Goal: Information Seeking & Learning: Check status

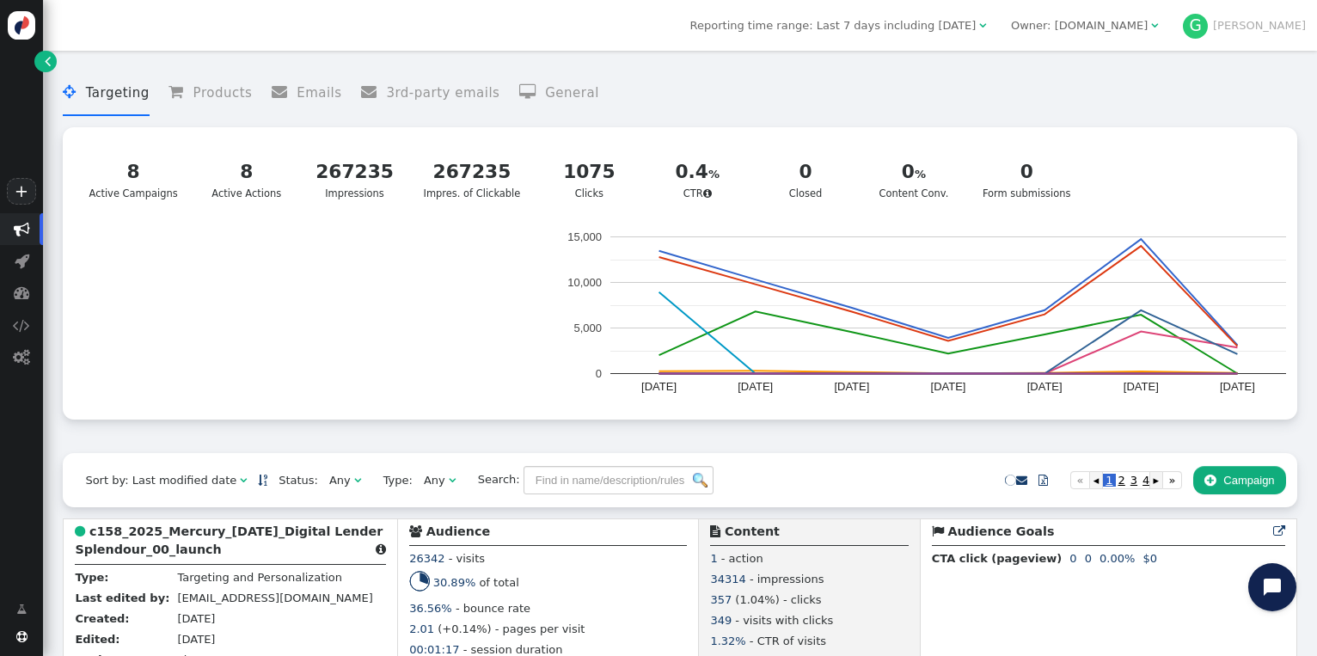
click at [74, 434] on div " Targeting  Products  Emails  3rd-party emails  General ? Active Campaigns…" at bounding box center [679, 256] width 1233 height 394
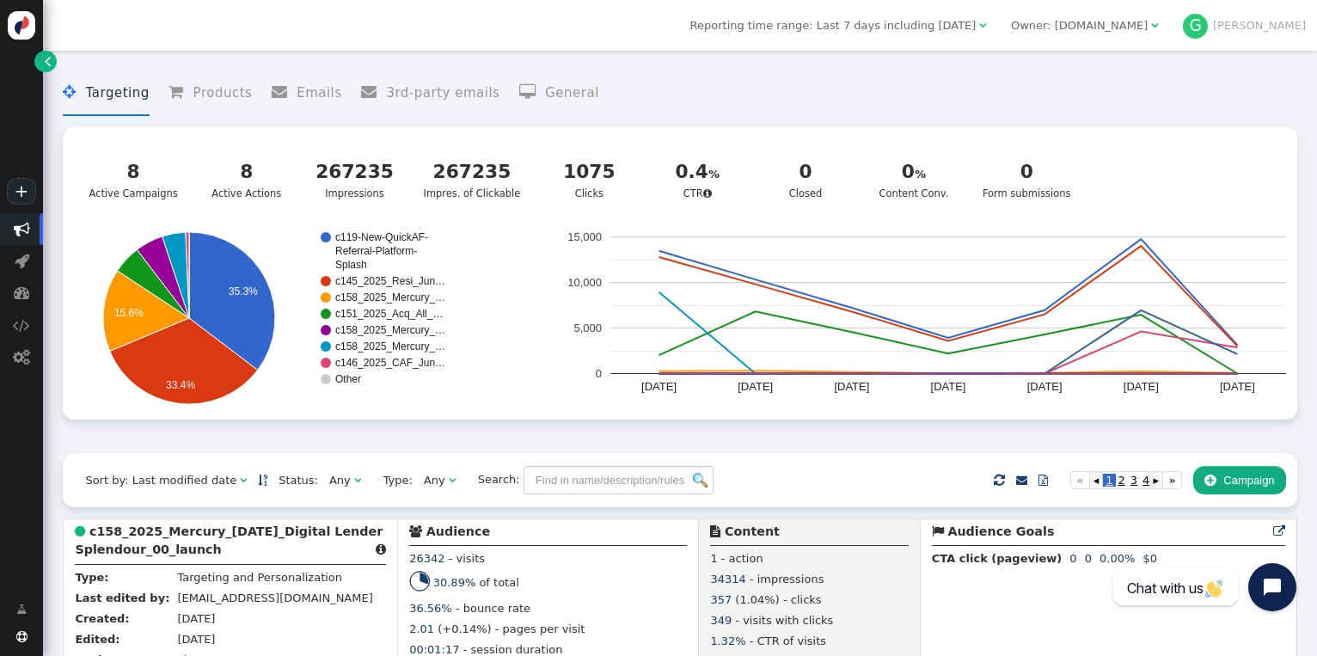
click at [434, 433] on div " Targeting  Products  Emails  3rd-party emails  General ? Active Campaigns…" at bounding box center [679, 256] width 1233 height 394
click at [176, 343] on icon "A chart." at bounding box center [184, 361] width 148 height 86
click at [760, 113] on menu " Targeting  Products  Emails  3rd-party emails  General" at bounding box center [679, 93] width 1233 height 46
click at [681, 85] on menu " Targeting  Products  Emails  3rd-party emails  General" at bounding box center [679, 93] width 1233 height 46
click at [770, 92] on menu " Targeting  Products  Emails  3rd-party emails  General" at bounding box center [679, 93] width 1233 height 46
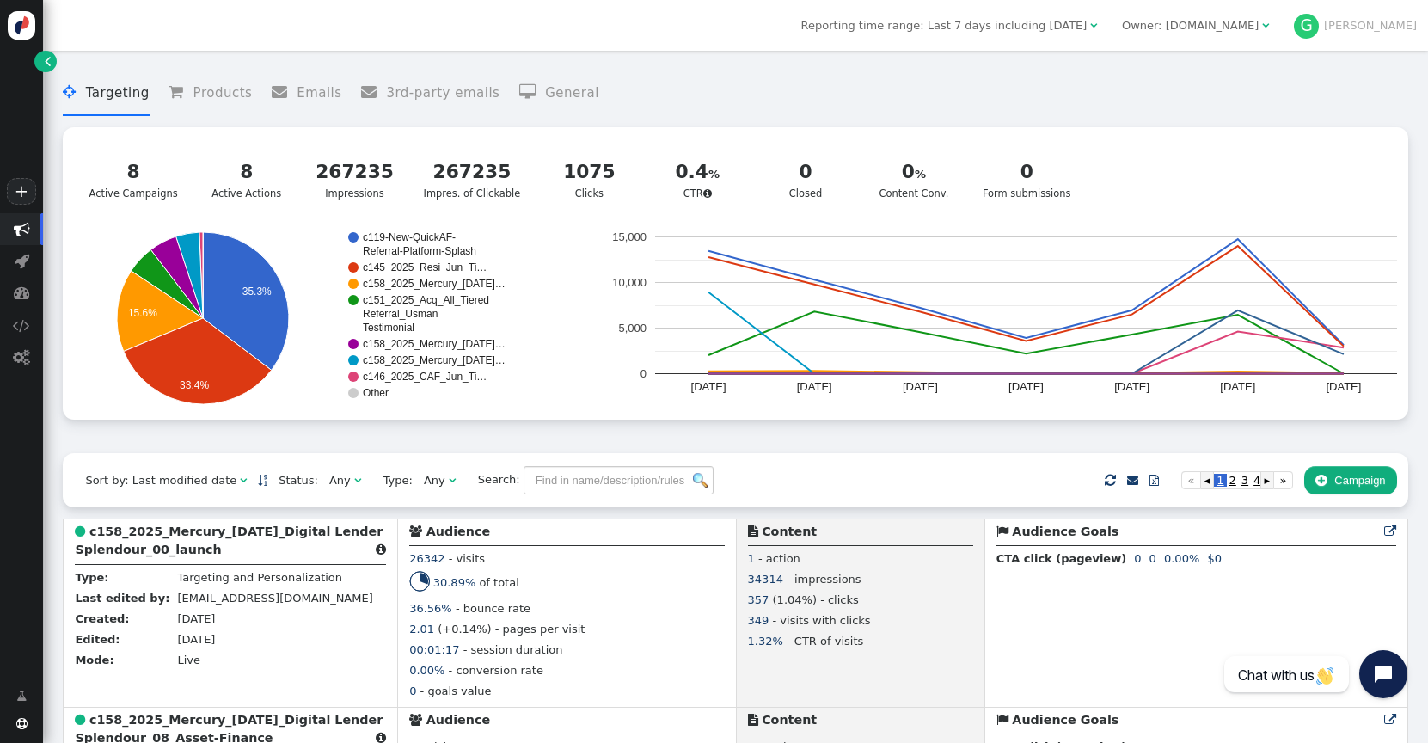
click at [904, 443] on div " Targeting  Products  Emails  3rd-party emails  General ? Active Campaigns…" at bounding box center [735, 256] width 1344 height 394
click at [241, 177] on div "8" at bounding box center [246, 172] width 79 height 28
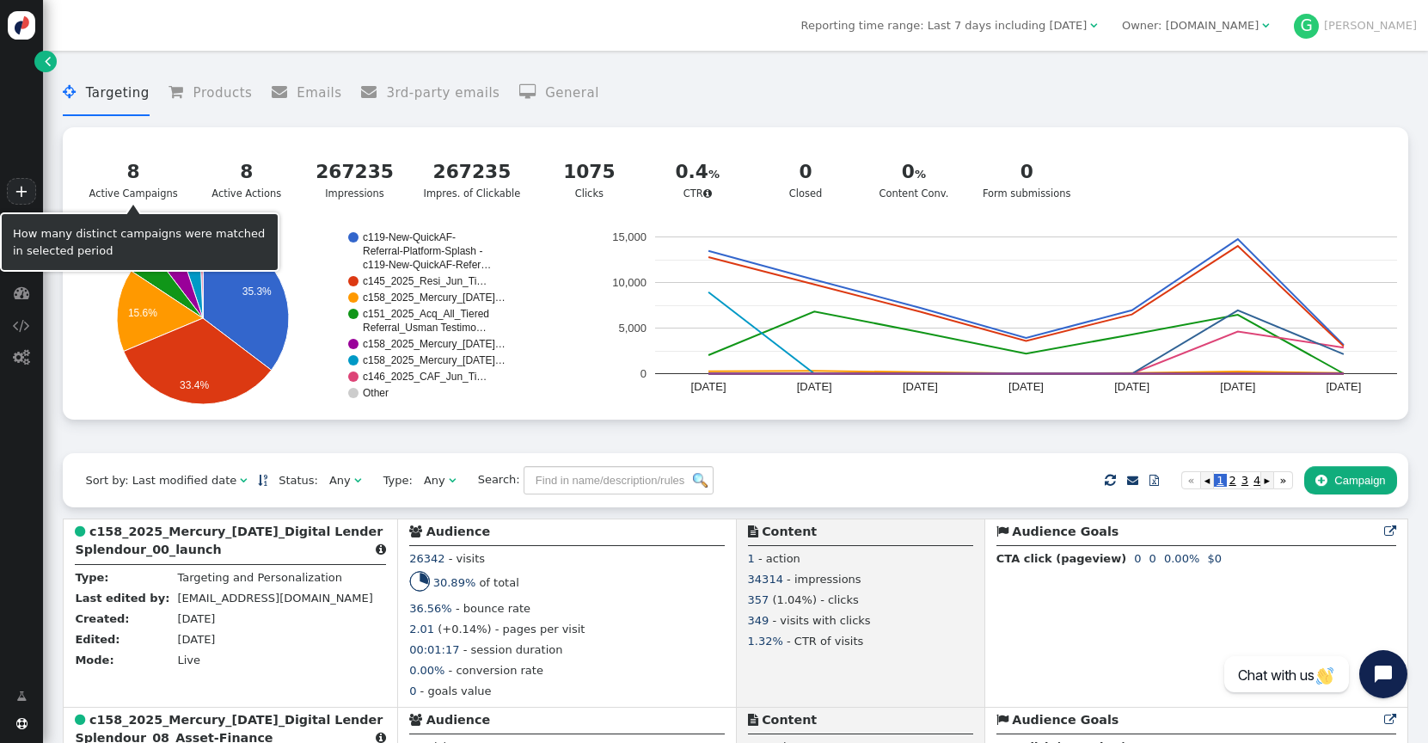
click at [151, 179] on div "8" at bounding box center [133, 172] width 89 height 28
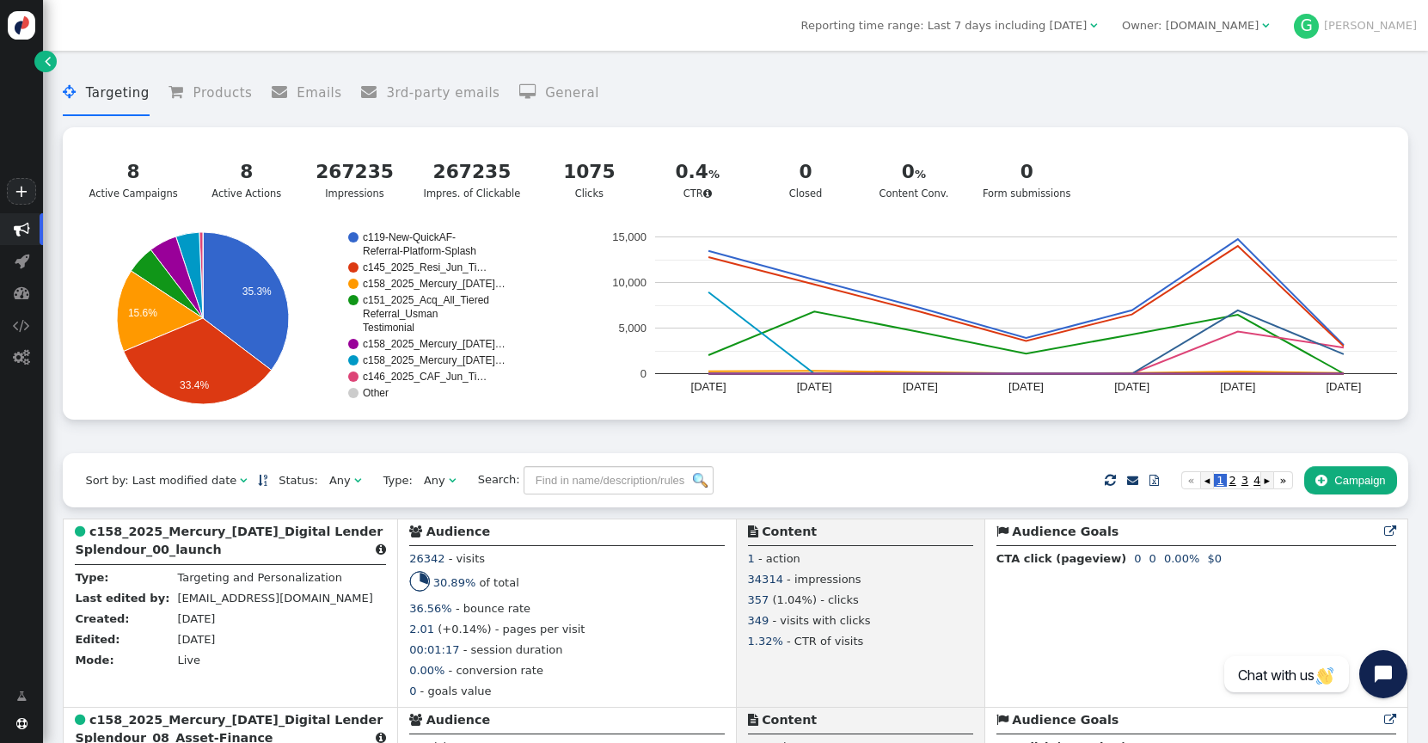
click at [1129, 170] on div "8 Active Campaigns 8 Active Actions 267235 Impressions 267235 Impres. of Clicka…" at bounding box center [735, 179] width 1322 height 83
click at [505, 445] on div " Targeting  Products  Emails  3rd-party emails  General 8 Active Campaigns…" at bounding box center [735, 256] width 1344 height 394
click at [231, 284] on icon "A chart." at bounding box center [246, 301] width 86 height 138
click at [341, 443] on div " Targeting  Products  Emails  3rd-party emails  General 8 Active Campaigns…" at bounding box center [735, 256] width 1344 height 394
click at [866, 459] on div "Sort by: Last modified date   Status: Any  Type: Any  Search:     Impor…" at bounding box center [735, 479] width 1344 height 53
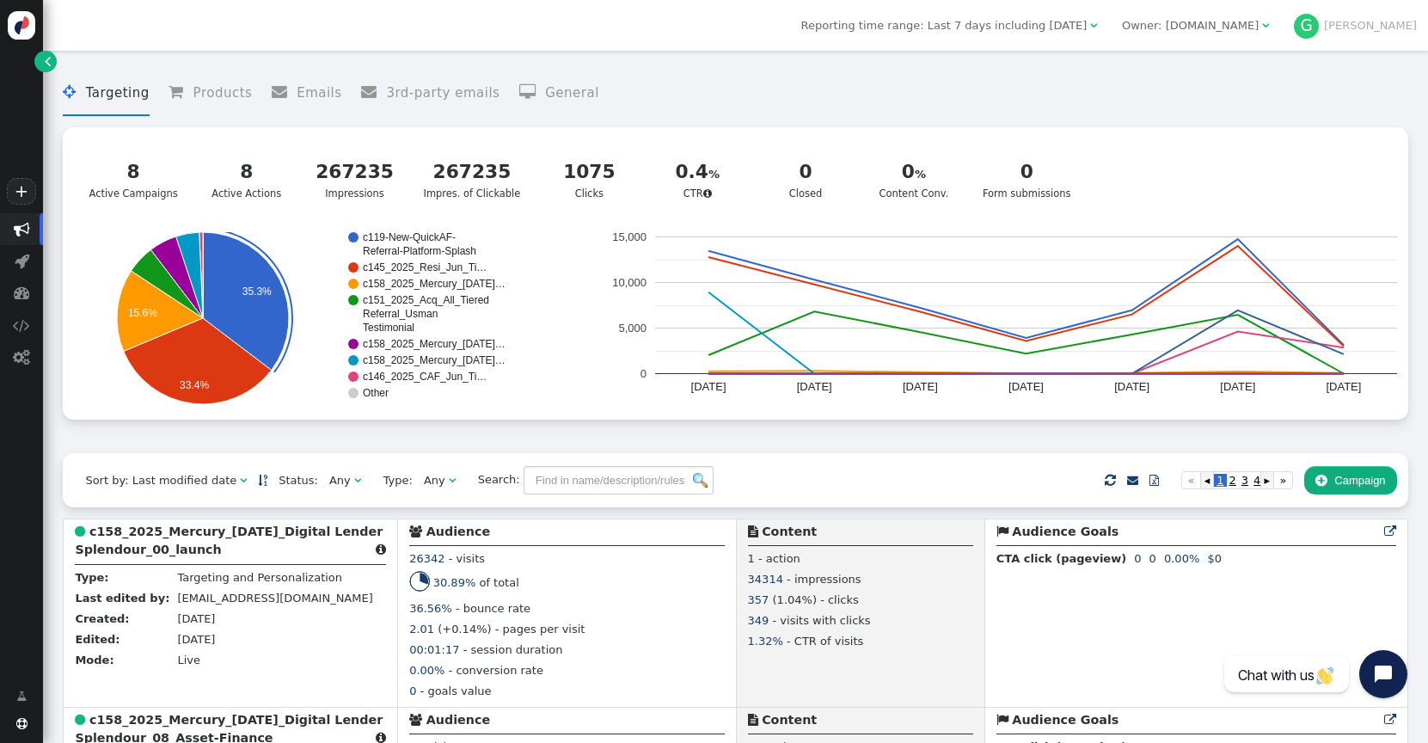
click at [743, 79] on menu " Targeting  Products  Emails  3rd-party emails  General" at bounding box center [735, 93] width 1344 height 46
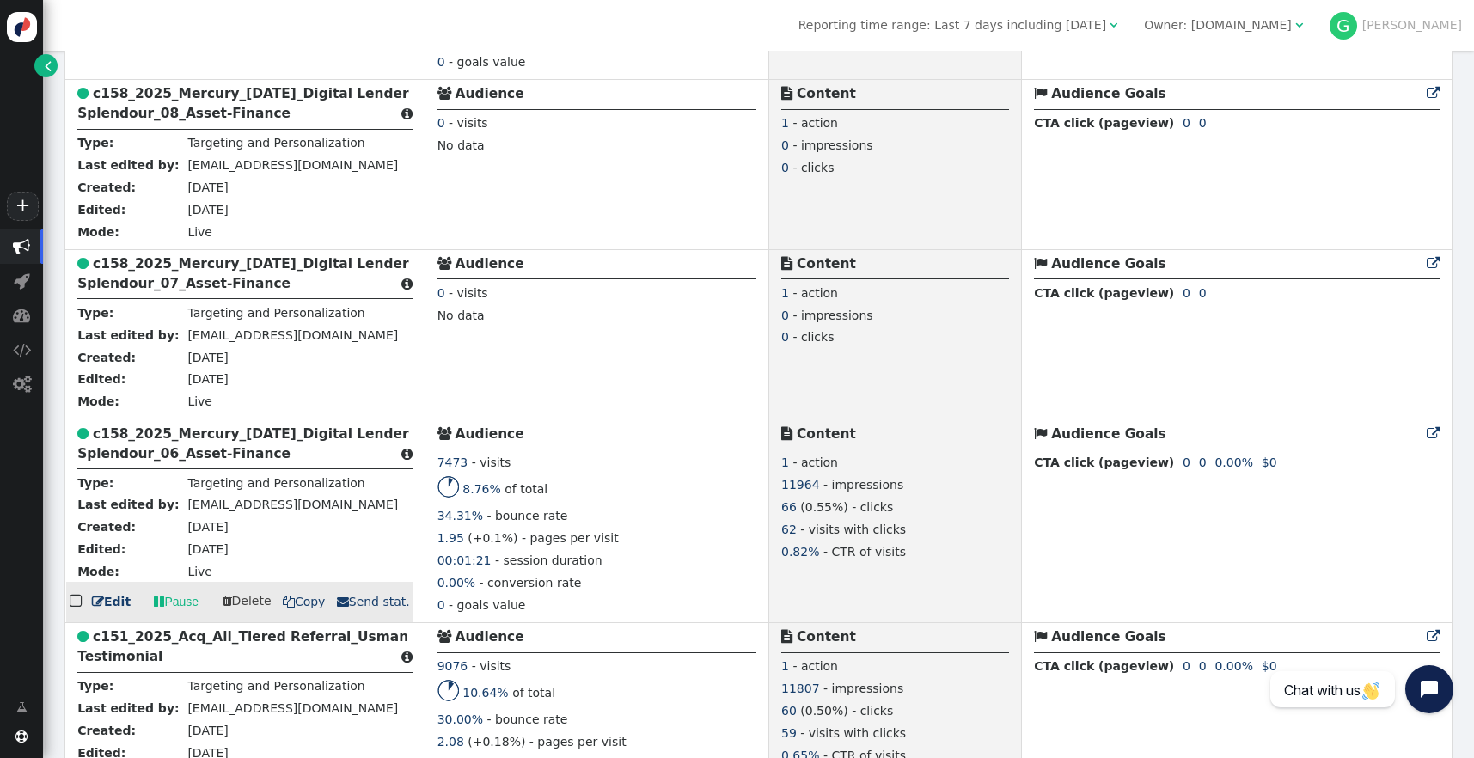
scroll to position [682, 0]
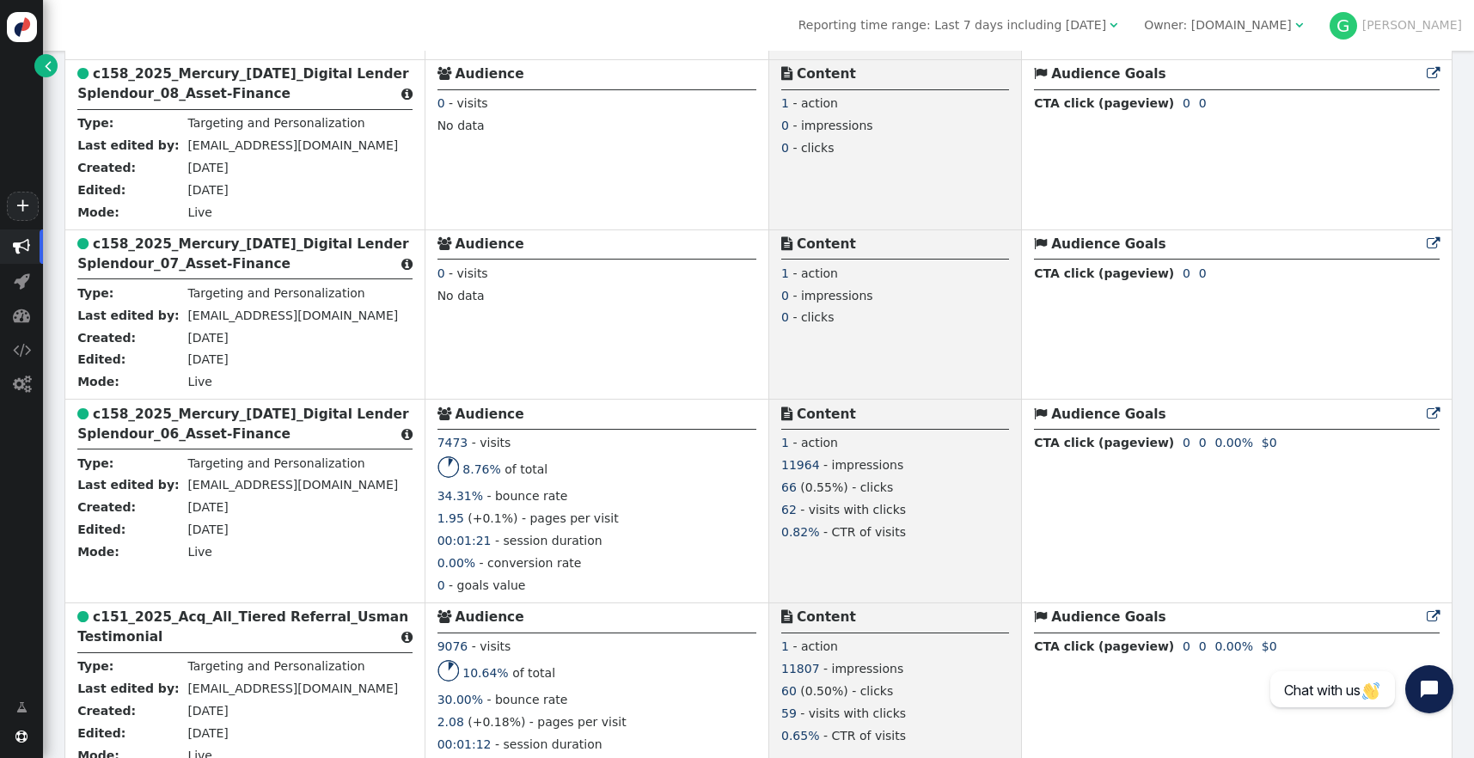
click at [17, 505] on div " Campaigns  Realtime Visitors  Dashboard  Tracker Settings  Settings" at bounding box center [21, 454] width 43 height 450
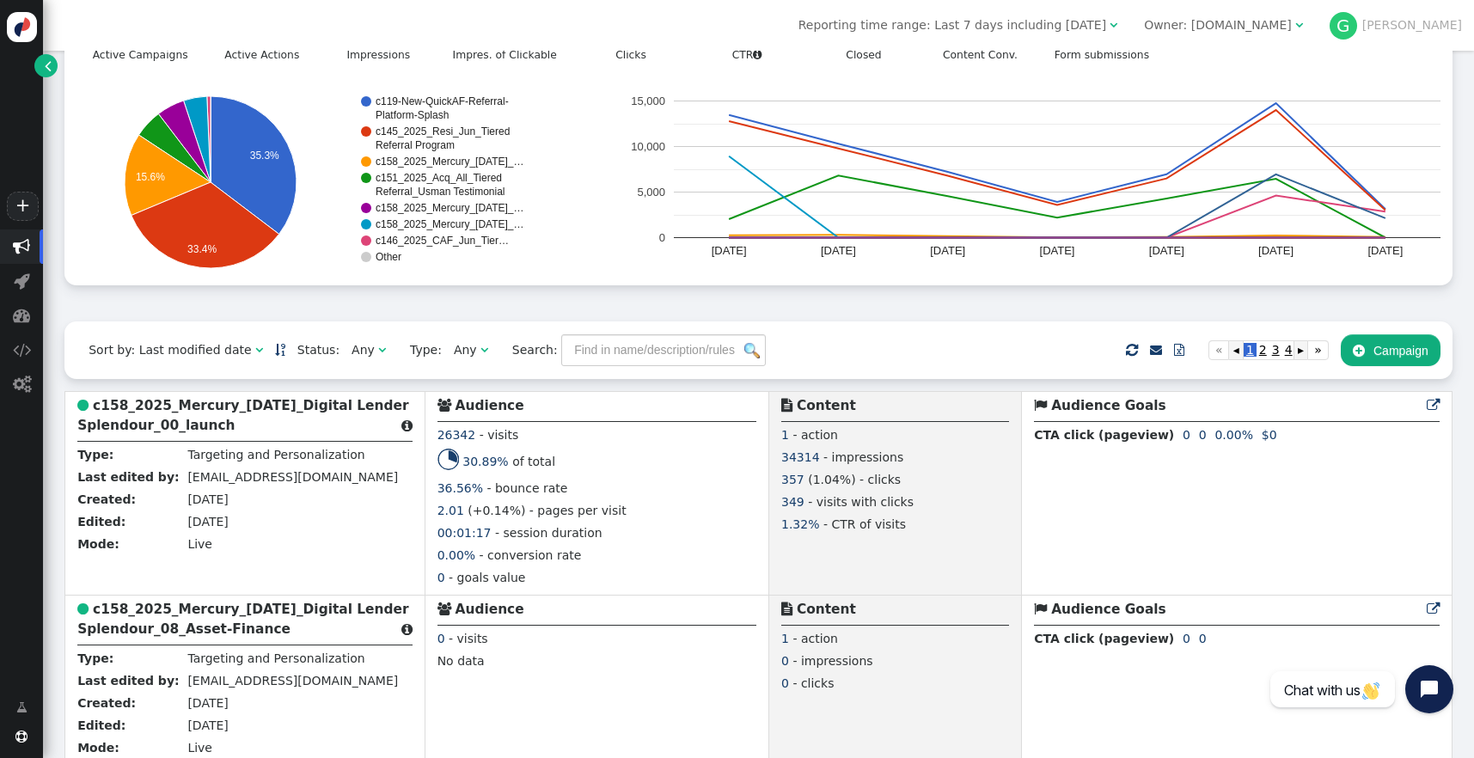
scroll to position [145, 0]
click at [253, 356] on span "Sort by: Last modified date " at bounding box center [175, 352] width 199 height 28
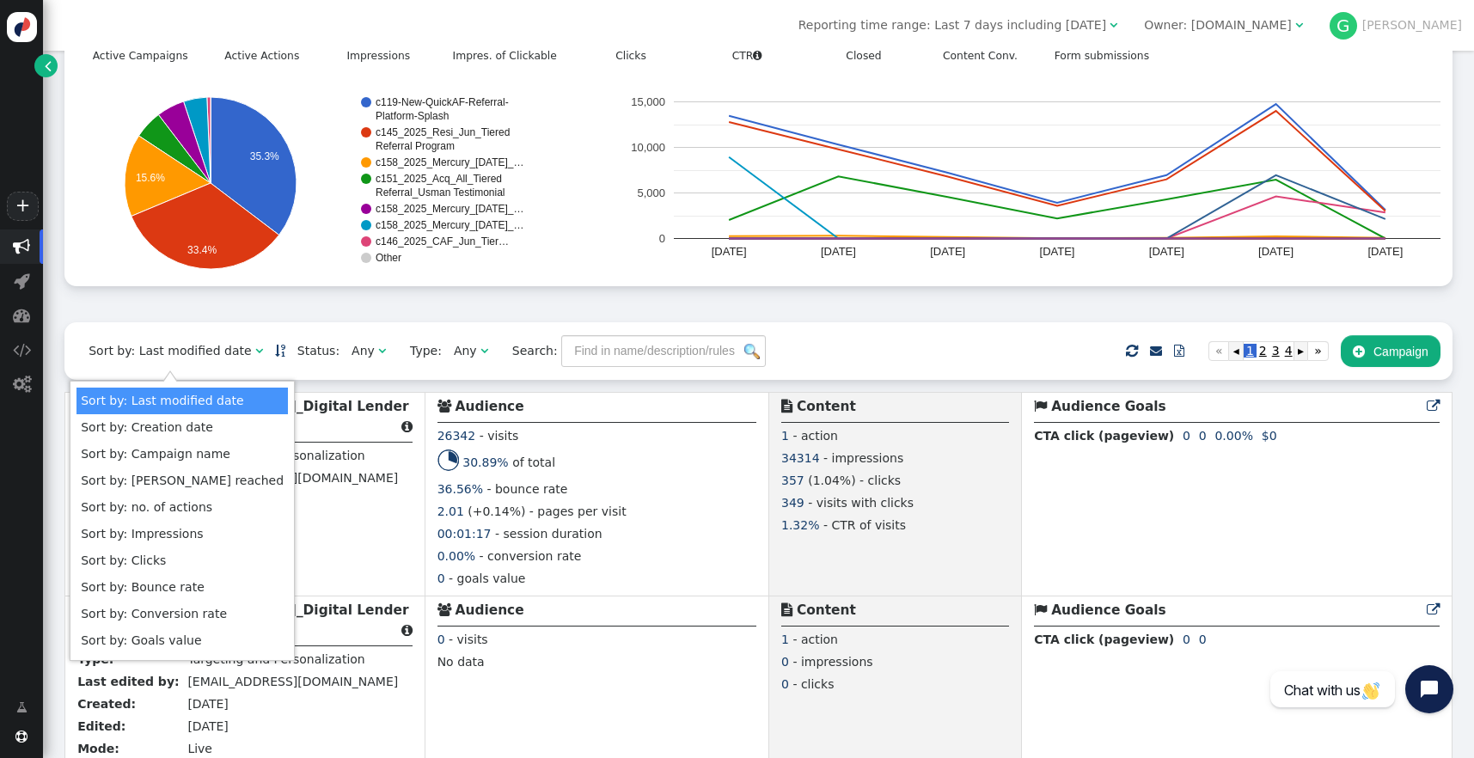
click at [831, 318] on div " Targeting  Products  Emails  3rd-party emails  General 8 Active Campaigns…" at bounding box center [758, 118] width 1388 height 407
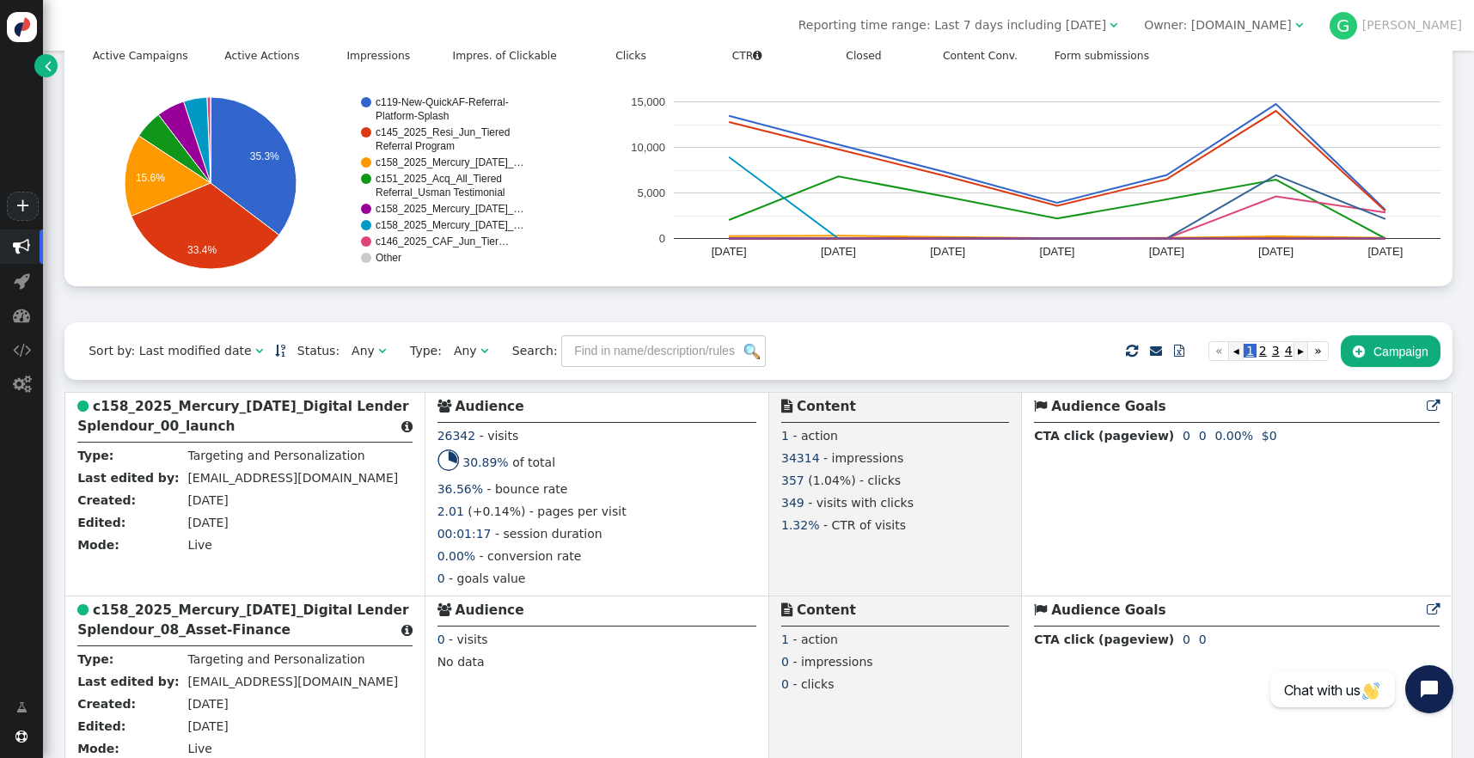
click at [1092, 321] on div " Targeting  Products  Emails  3rd-party emails  General 8 Active Campaigns…" at bounding box center [758, 118] width 1388 height 407
click at [992, 333] on div "Sort by: Last modified date   Status: Any  Type: Any  Search:     Impor…" at bounding box center [758, 351] width 1388 height 58
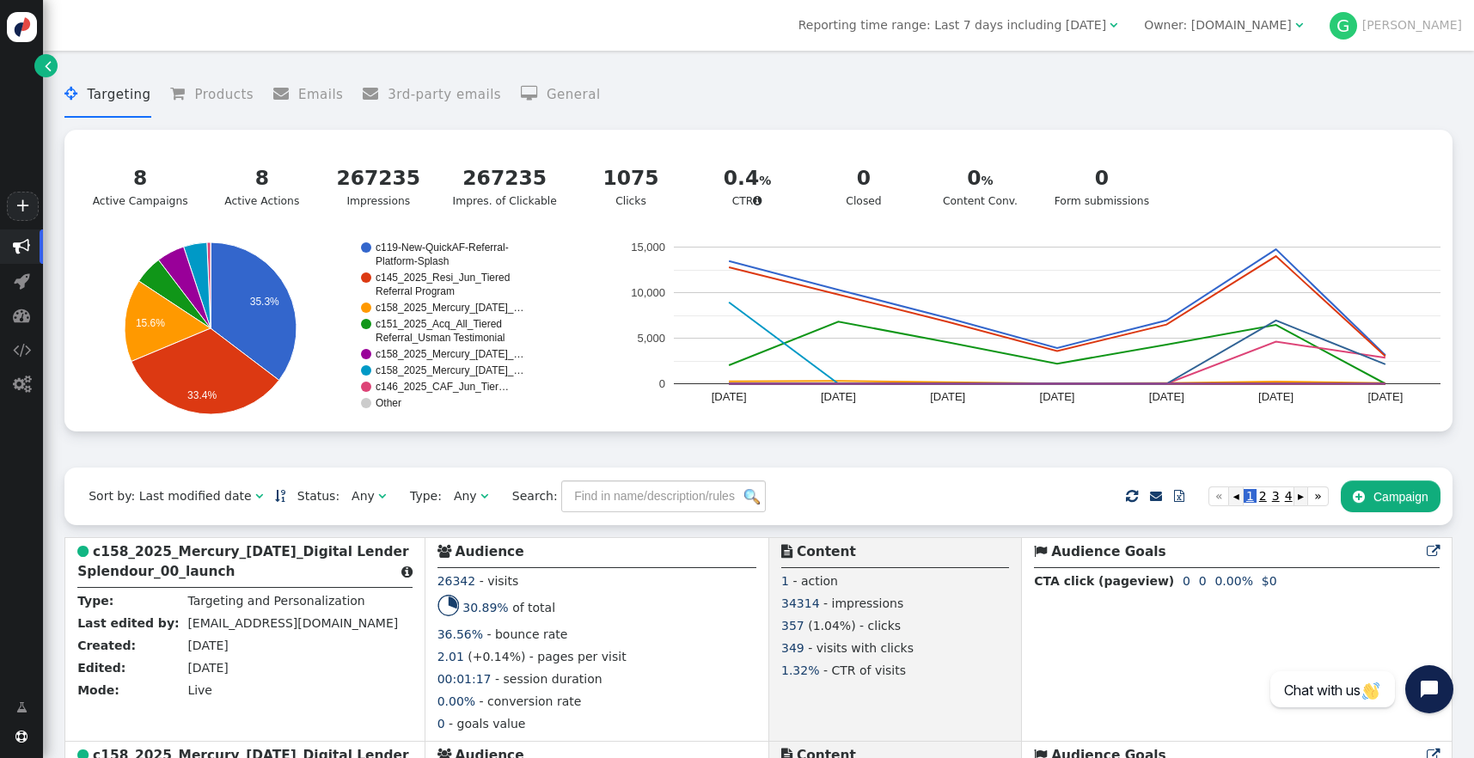
click at [939, 83] on menu " Targeting  Products  Emails  3rd-party emails  General" at bounding box center [758, 95] width 1388 height 46
click at [1002, 22] on span "Reporting time range: Last 7 days including [DATE]" at bounding box center [952, 25] width 308 height 14
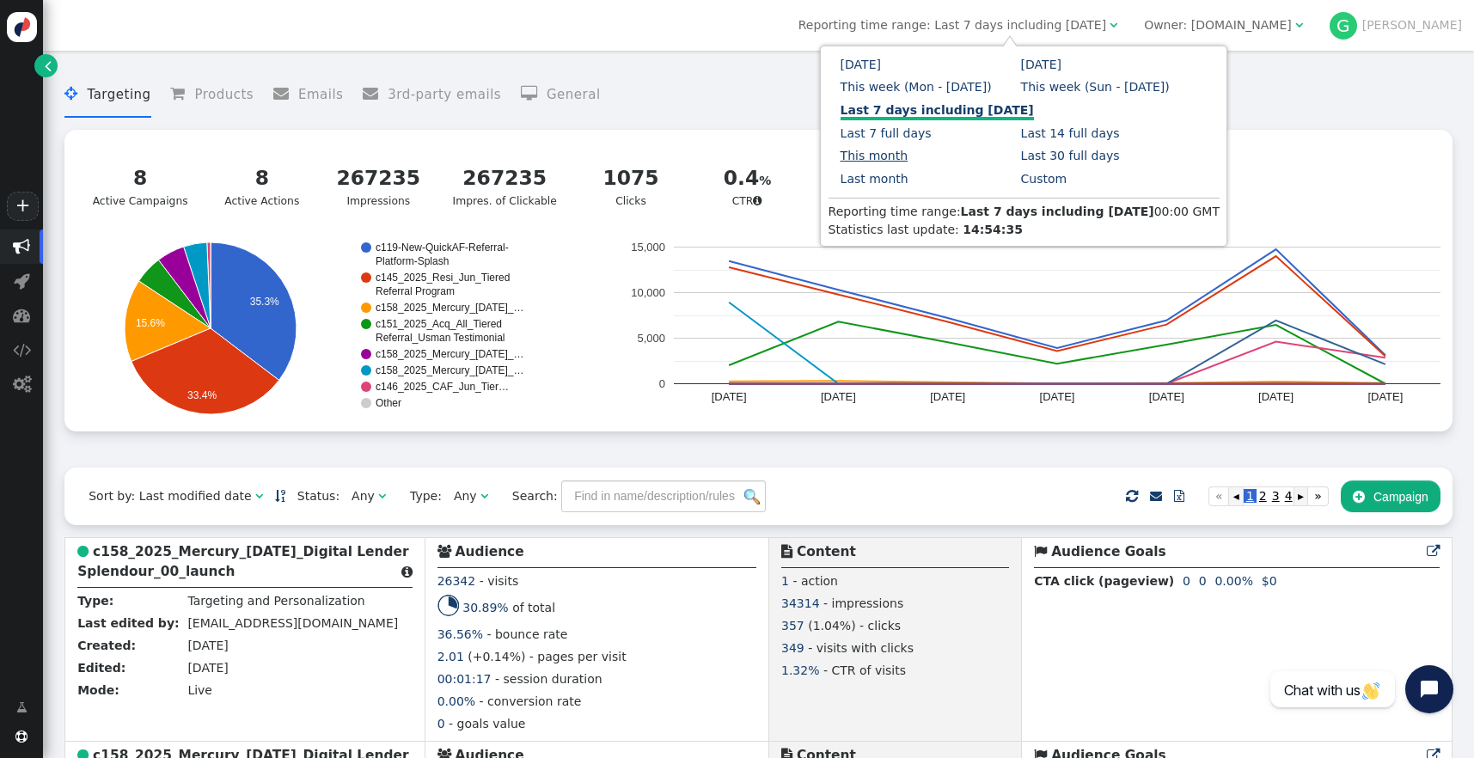
click at [870, 160] on link "This month" at bounding box center [875, 156] width 68 height 14
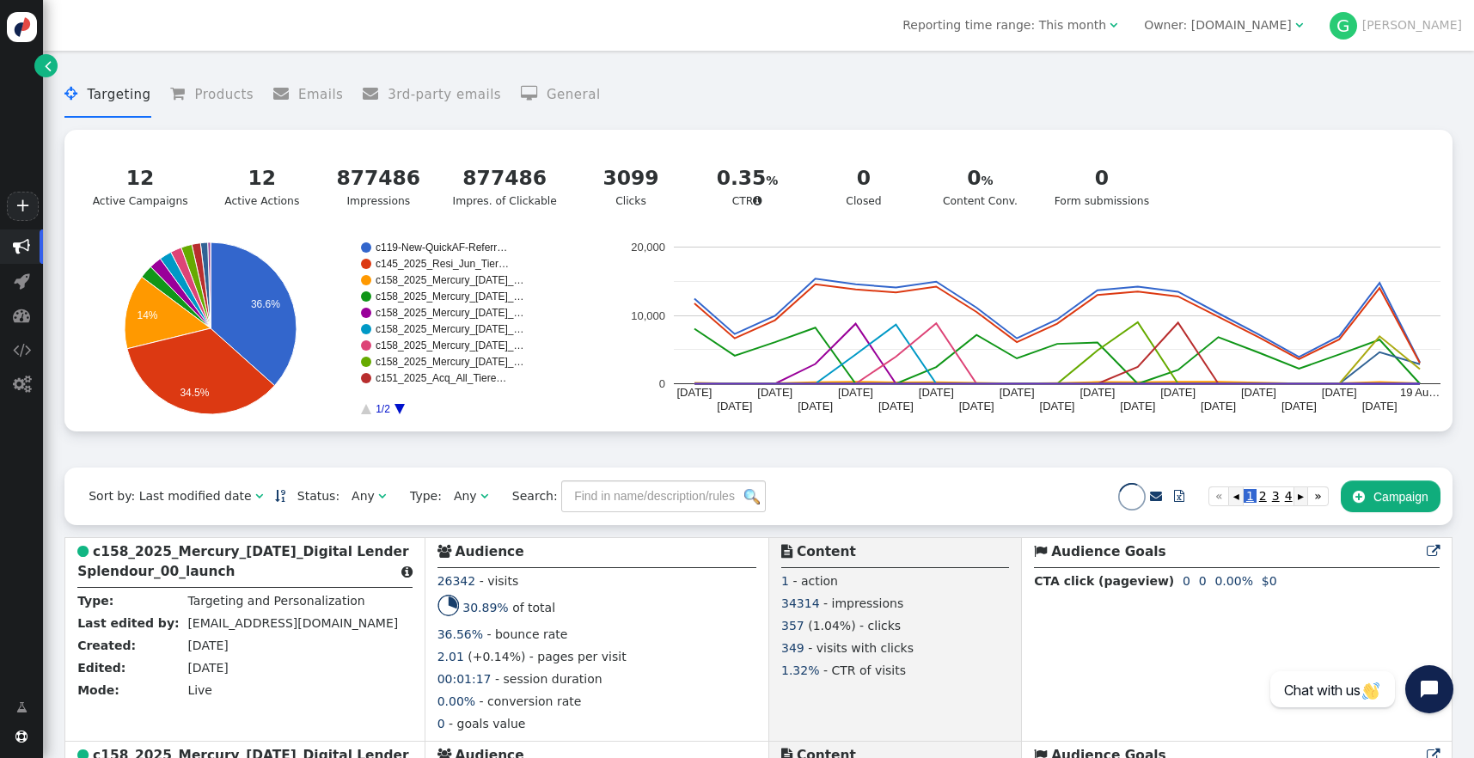
click at [790, 99] on menu " Targeting  Products  Emails  3rd-party emails  General" at bounding box center [758, 95] width 1388 height 46
click at [715, 84] on menu " Targeting  Products  Emails  3rd-party emails  General" at bounding box center [758, 95] width 1388 height 46
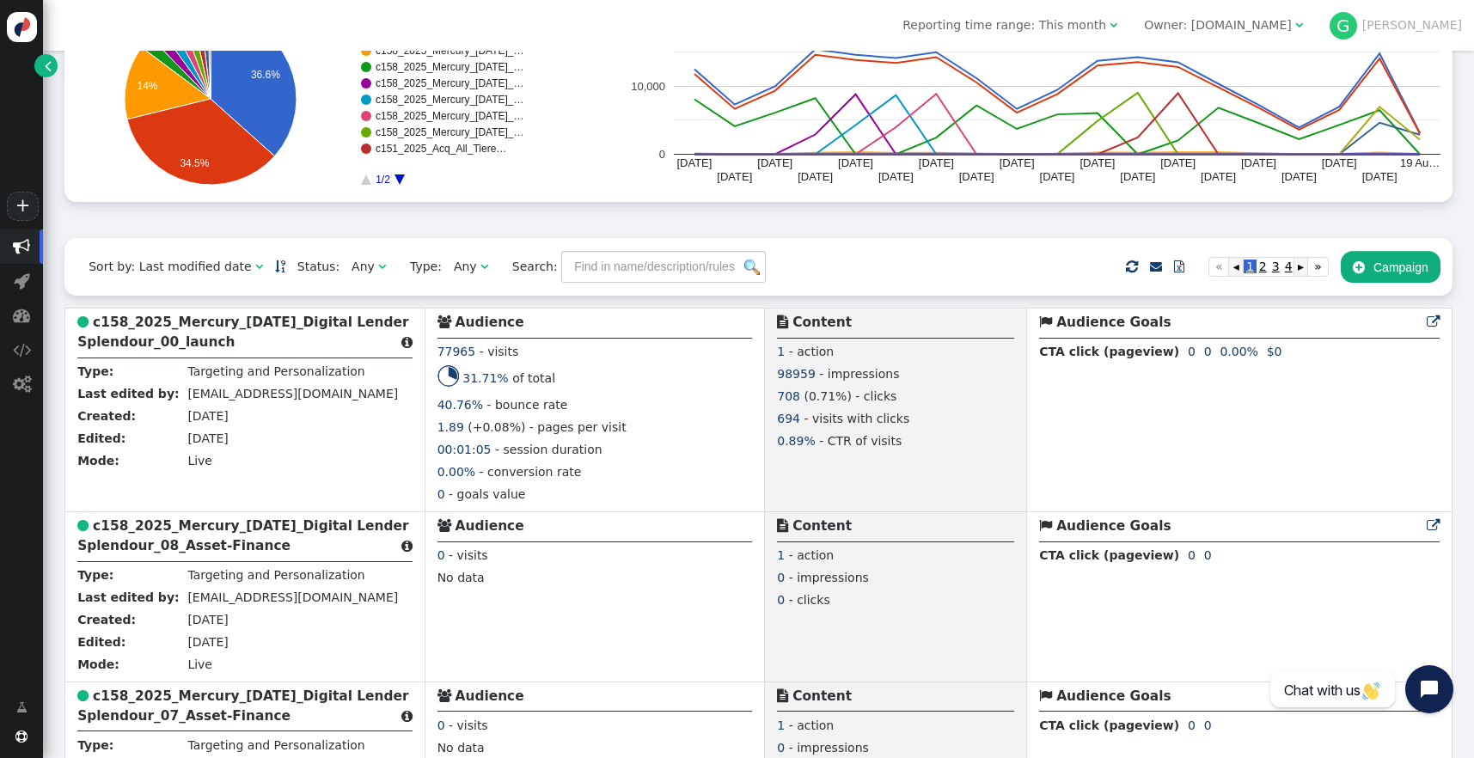
scroll to position [230, 0]
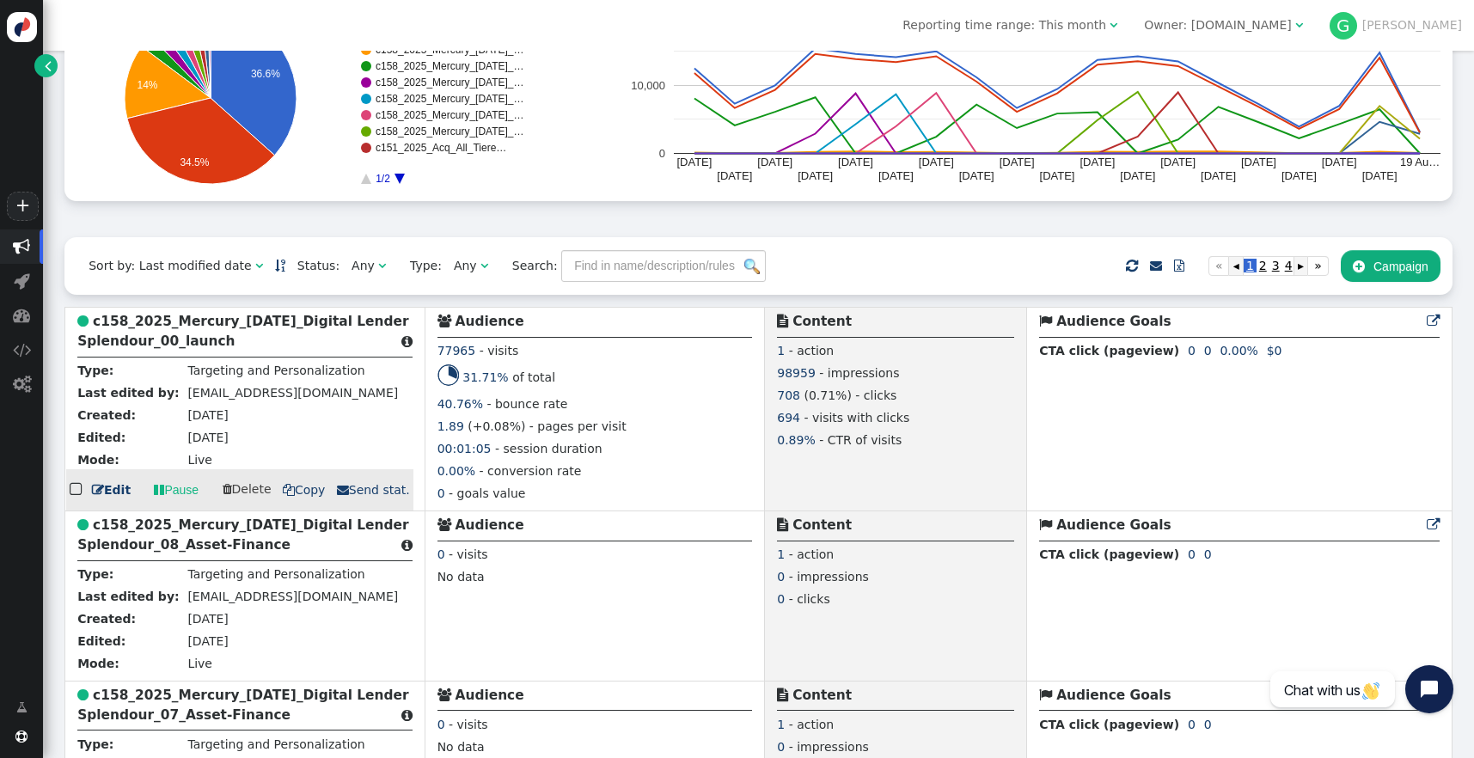
click at [1055, 419] on td " Audience Goals  0 0 0.00% 0 0 0.00% 0 0 0.00% 0 0 0.00% 0 0 0.00% 0 0 0.00% …" at bounding box center [1239, 410] width 425 height 204
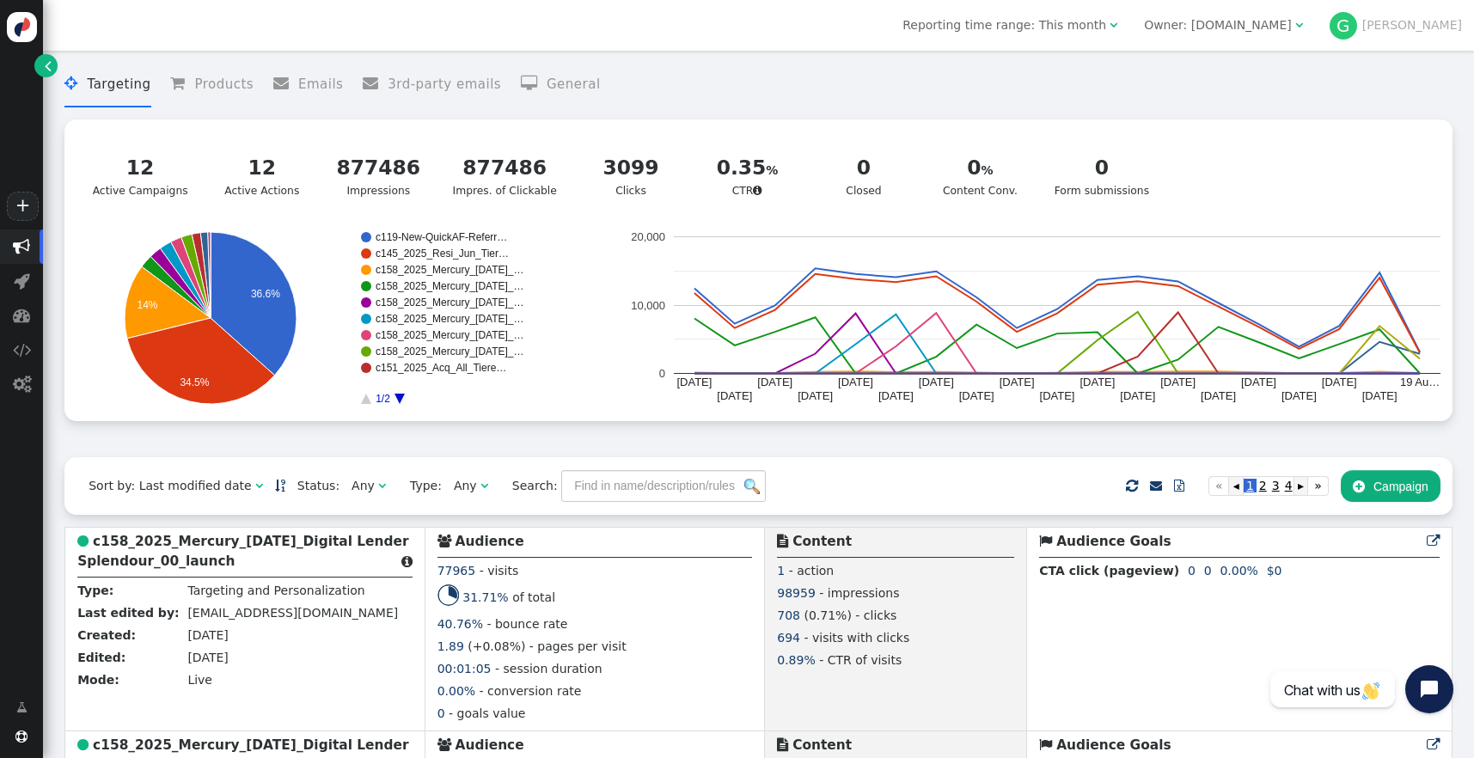
scroll to position [0, 0]
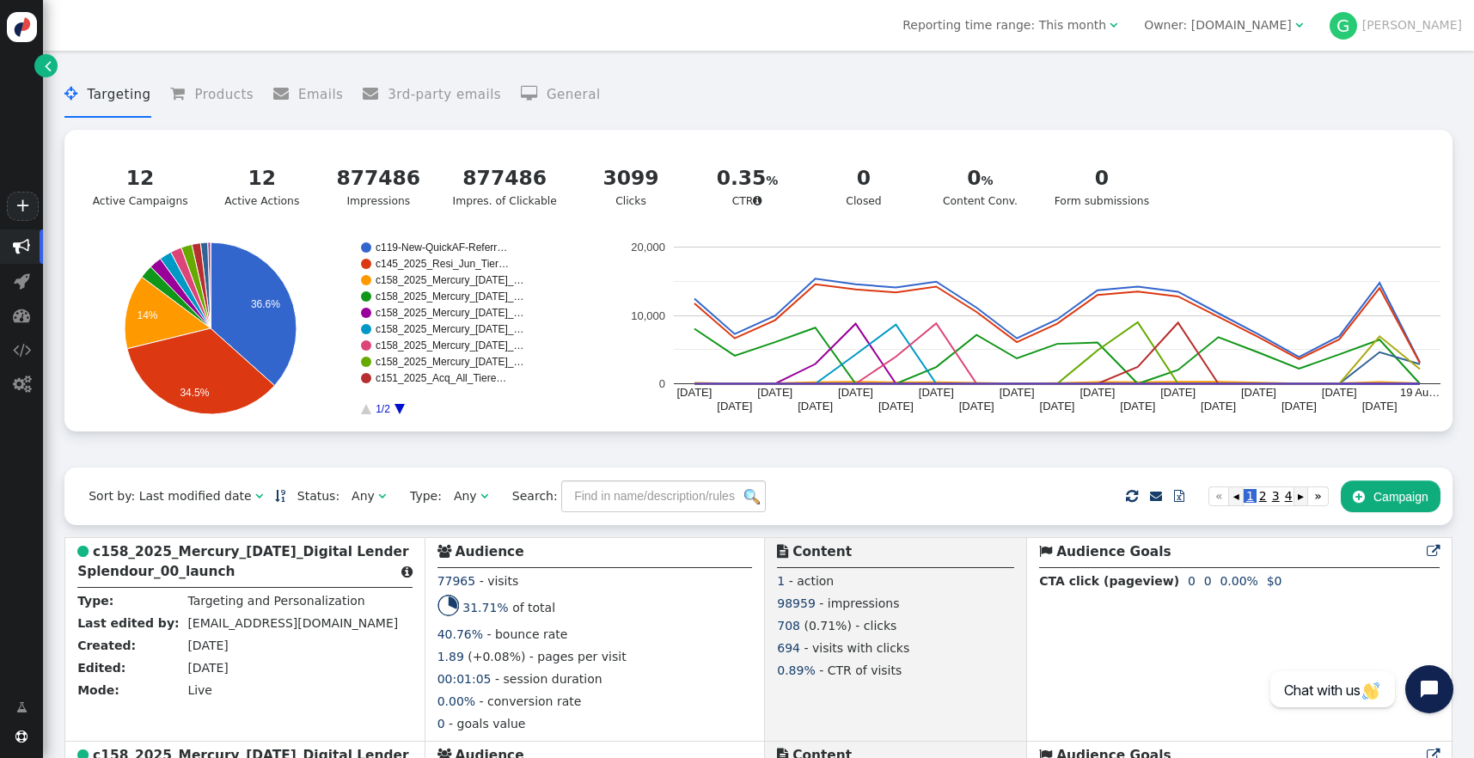
click at [394, 412] on rect "A chart." at bounding box center [436, 328] width 150 height 172
click at [398, 413] on icon "A chart." at bounding box center [400, 409] width 10 height 10
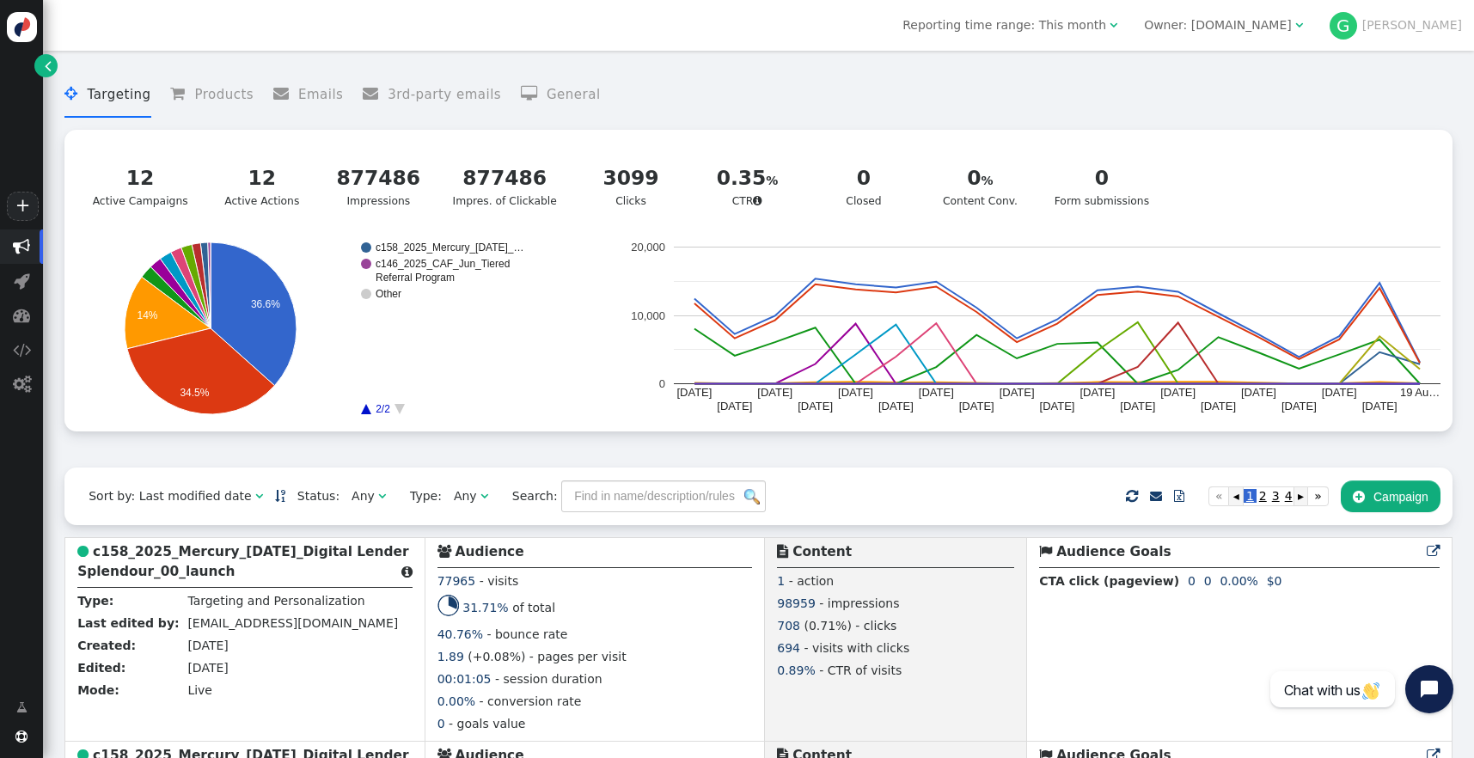
click at [382, 299] on text "Other" at bounding box center [389, 294] width 26 height 12
click at [366, 299] on circle "A chart." at bounding box center [366, 294] width 10 height 10
click at [254, 302] on icon "A chart." at bounding box center [254, 314] width 86 height 144
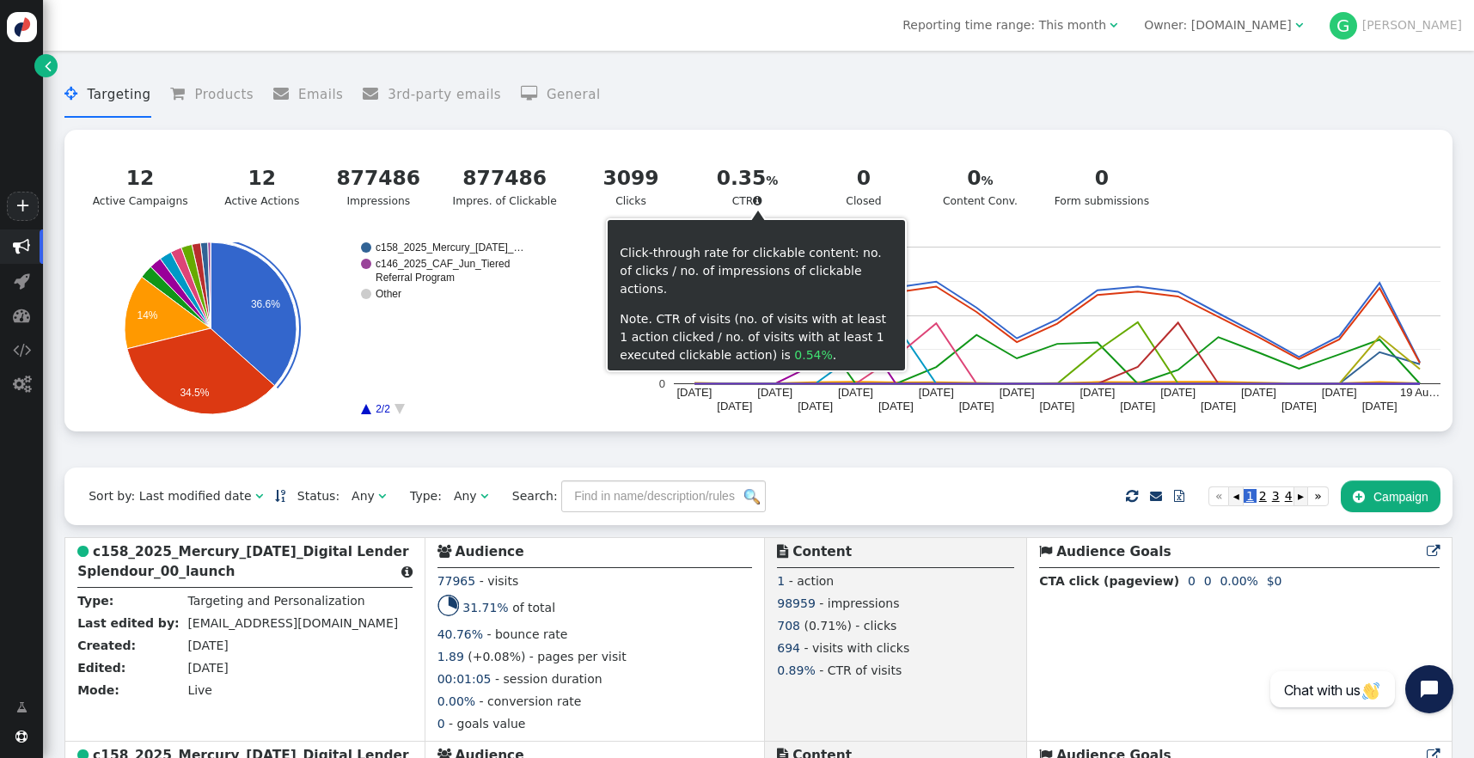
click at [756, 199] on span "" at bounding box center [757, 200] width 9 height 11
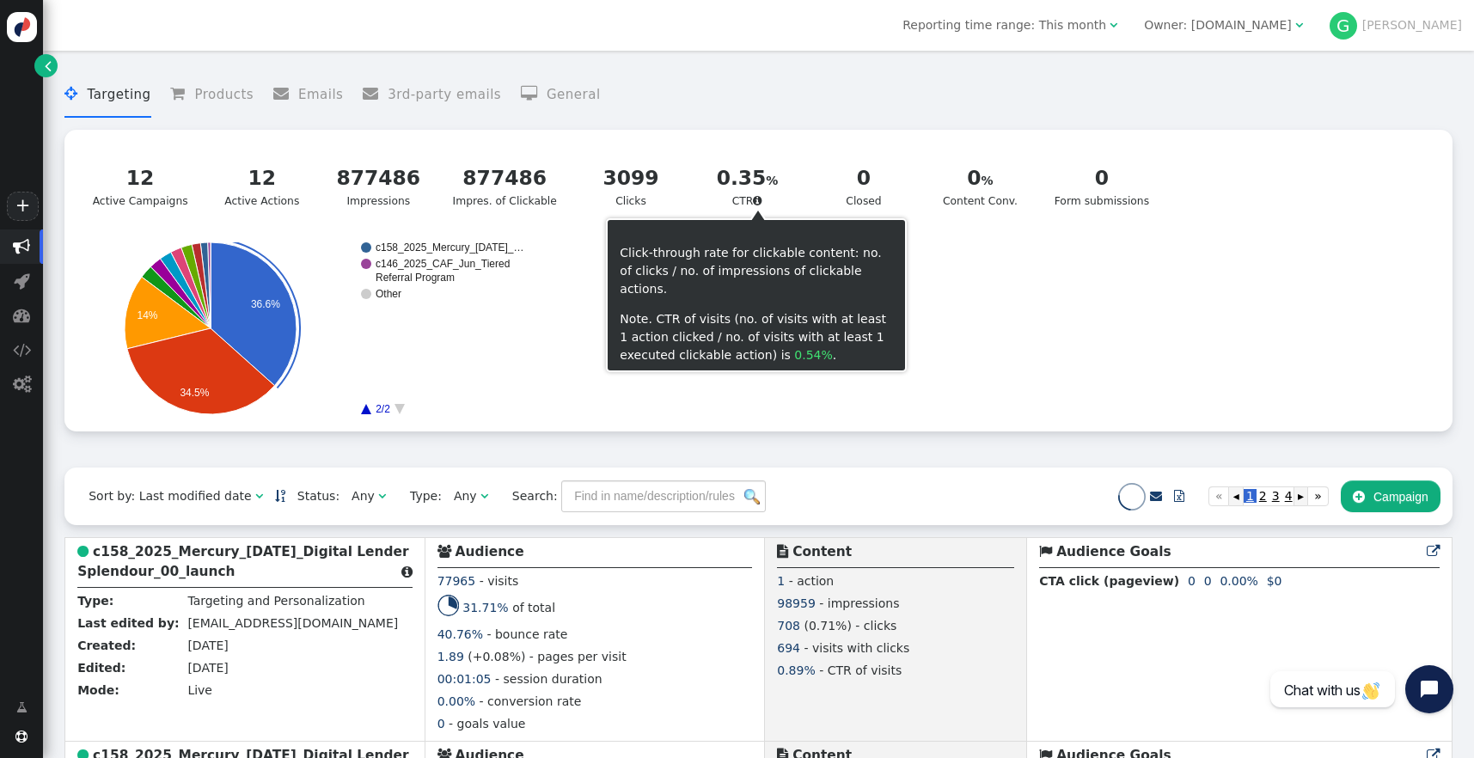
click at [796, 94] on menu " Targeting  Products  Emails  3rd-party emails  General" at bounding box center [758, 95] width 1388 height 46
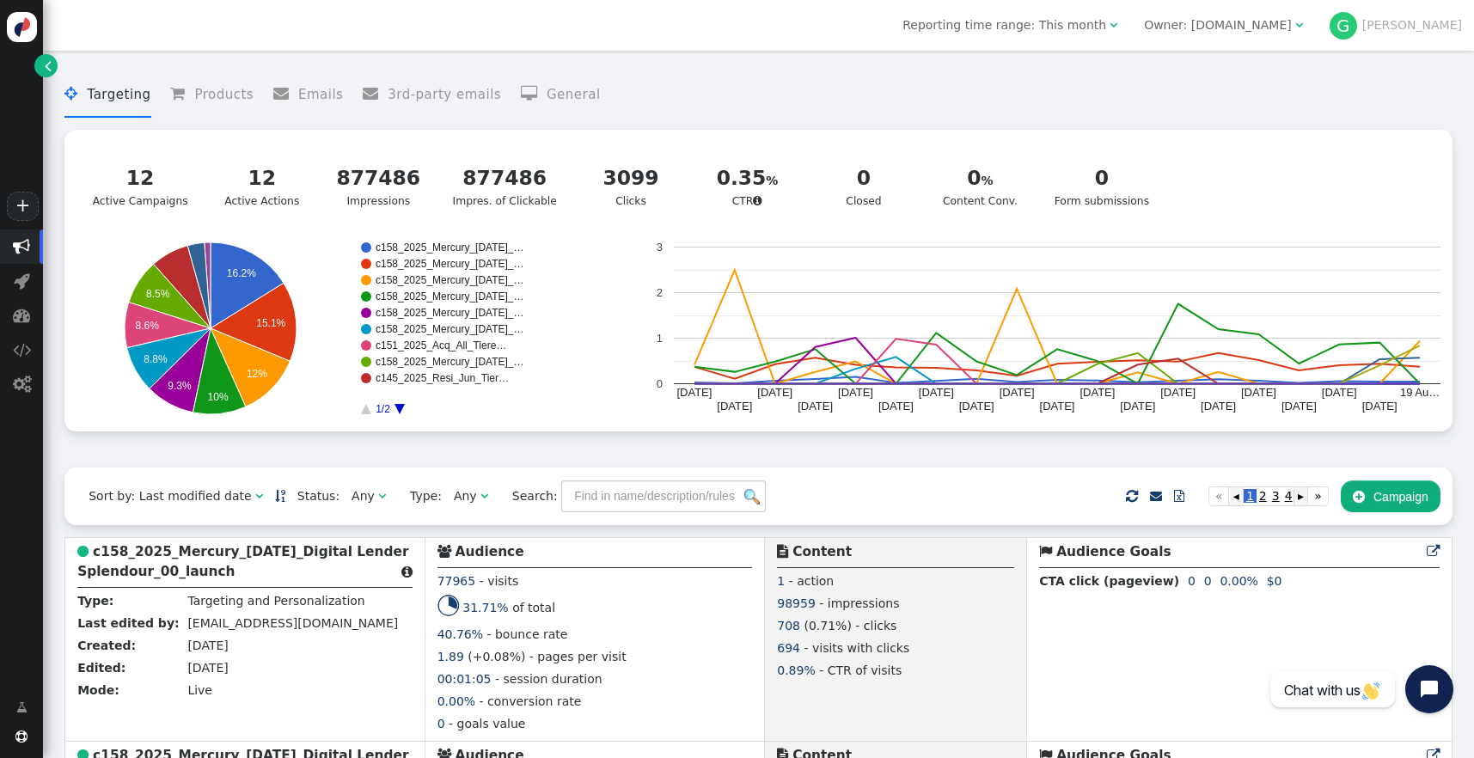
click at [1082, 24] on span "Reporting time range: This month" at bounding box center [1004, 25] width 204 height 14
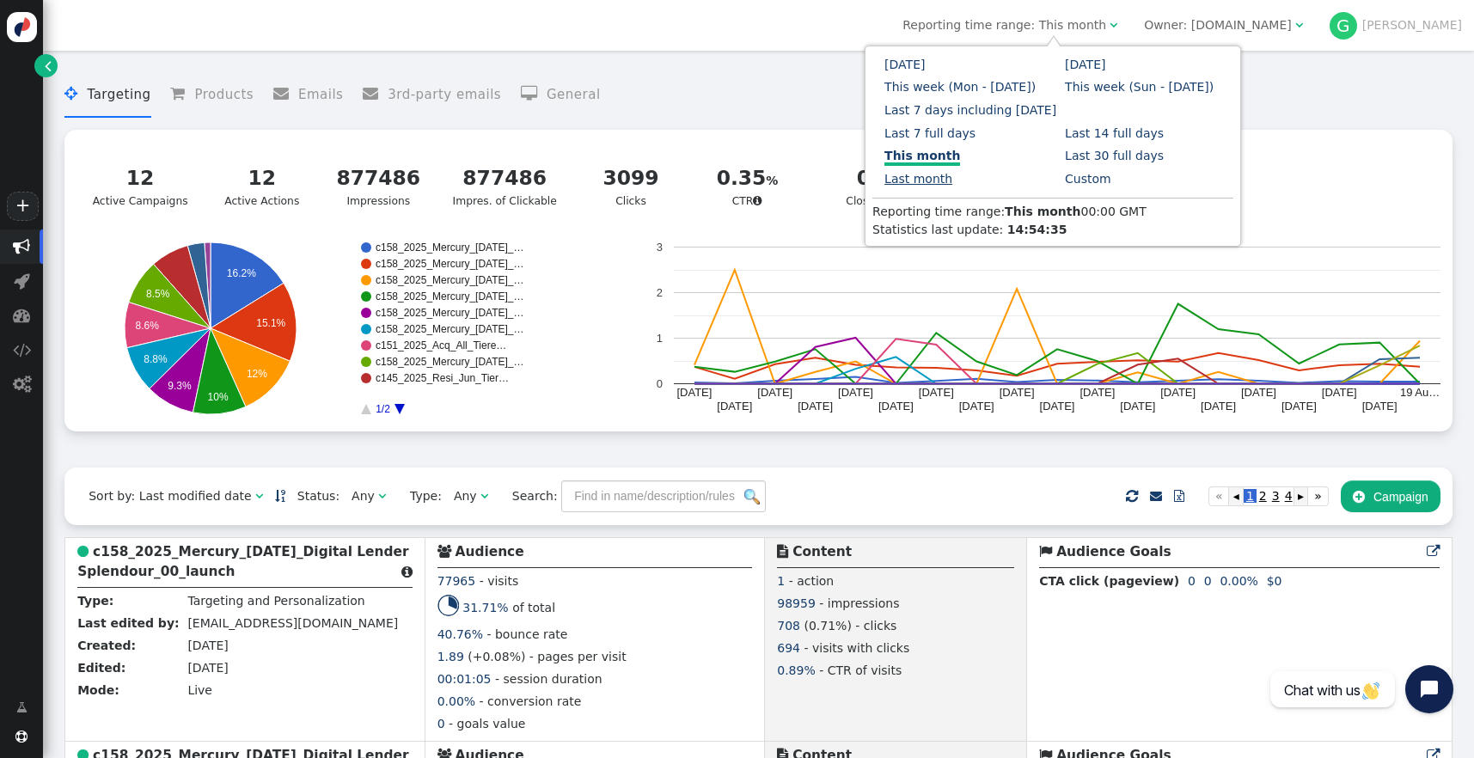
click at [952, 172] on link "Last month" at bounding box center [918, 179] width 68 height 14
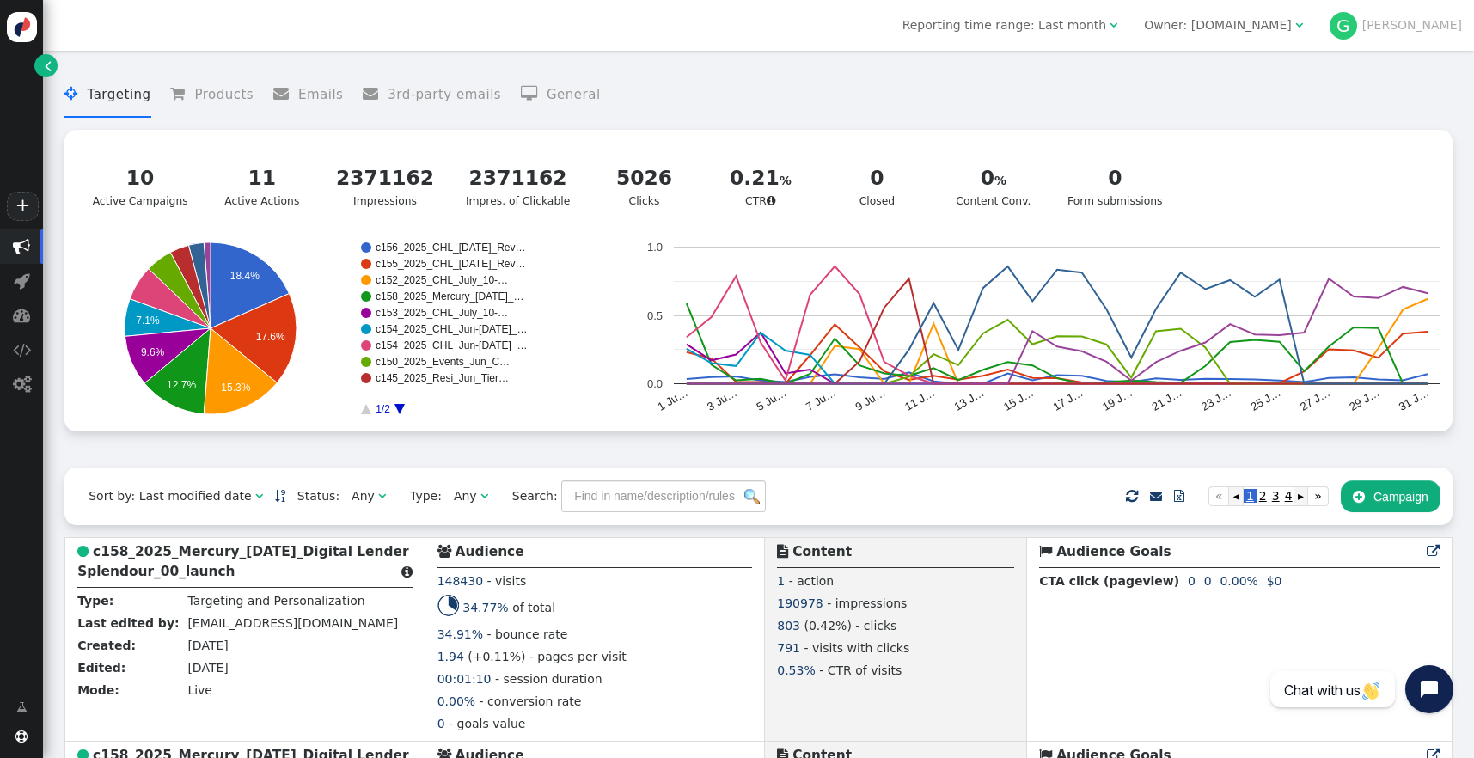
click at [757, 450] on div " Targeting  Products  Emails  3rd-party emails  General ? CTR   10 Activ…" at bounding box center [758, 263] width 1388 height 407
click at [591, 456] on div " Targeting  Products  Emails  3rd-party emails  General ? CTR   10 Activ…" at bounding box center [758, 263] width 1388 height 407
click at [645, 460] on div " Targeting  Products  Emails  3rd-party emails  General ? CTR   10 Activ…" at bounding box center [758, 263] width 1388 height 407
click at [596, 444] on div " Targeting  Products  Emails  3rd-party emails  General ? CTR   10 Activ…" at bounding box center [758, 263] width 1388 height 407
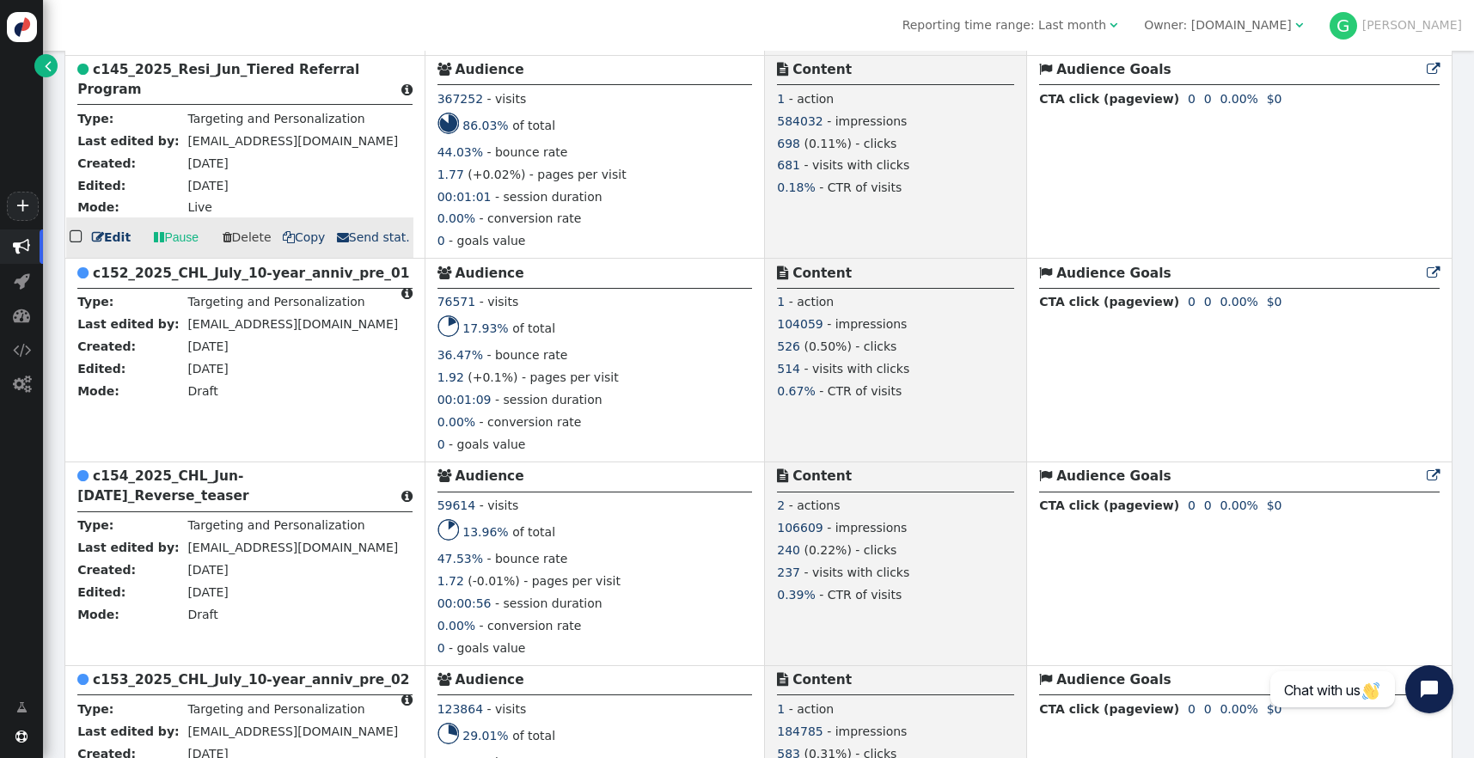
scroll to position [2934, 0]
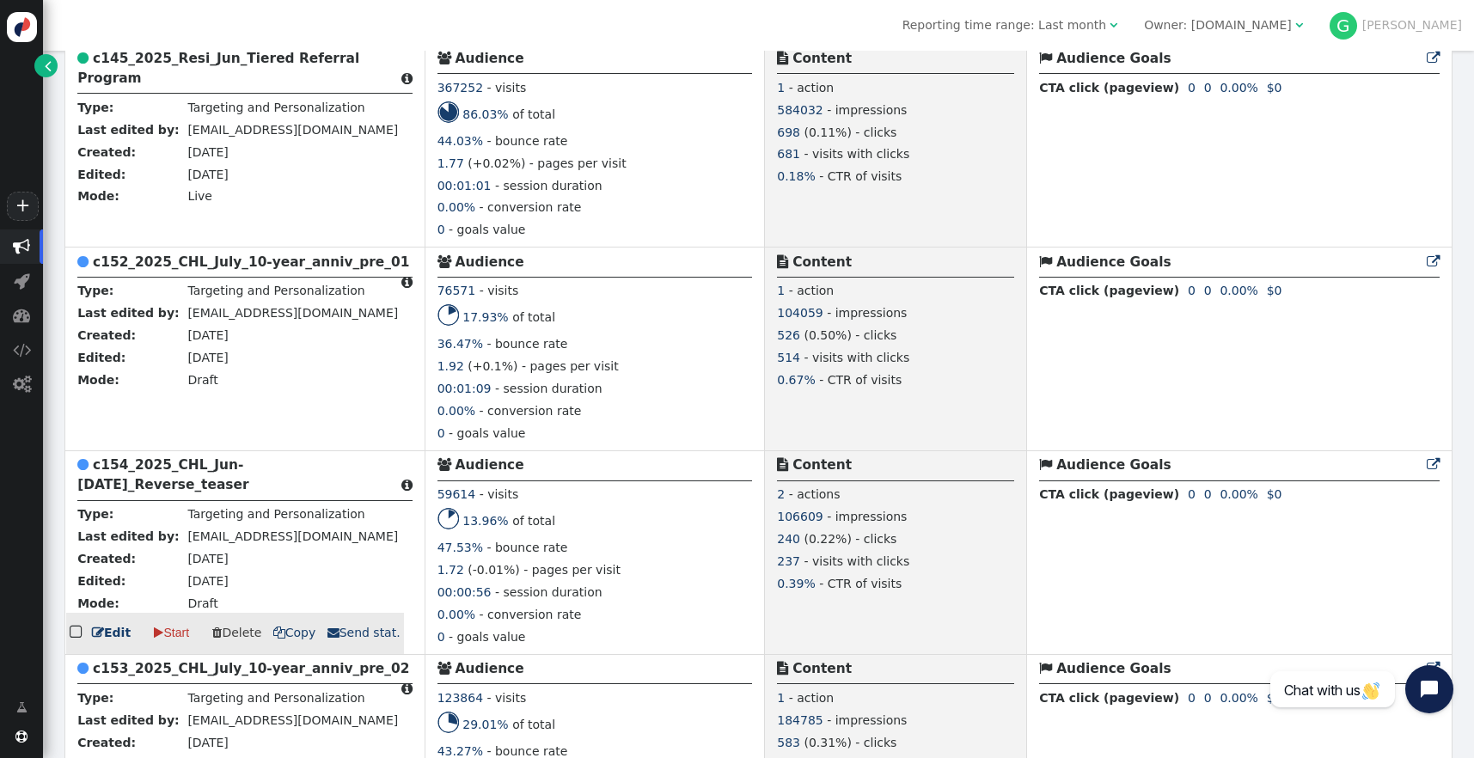
click at [1002, 556] on td " Content 2 - actions 106609 - impressions 240 (0.22%) - clicks 237 - visits wi…" at bounding box center [896, 553] width 262 height 204
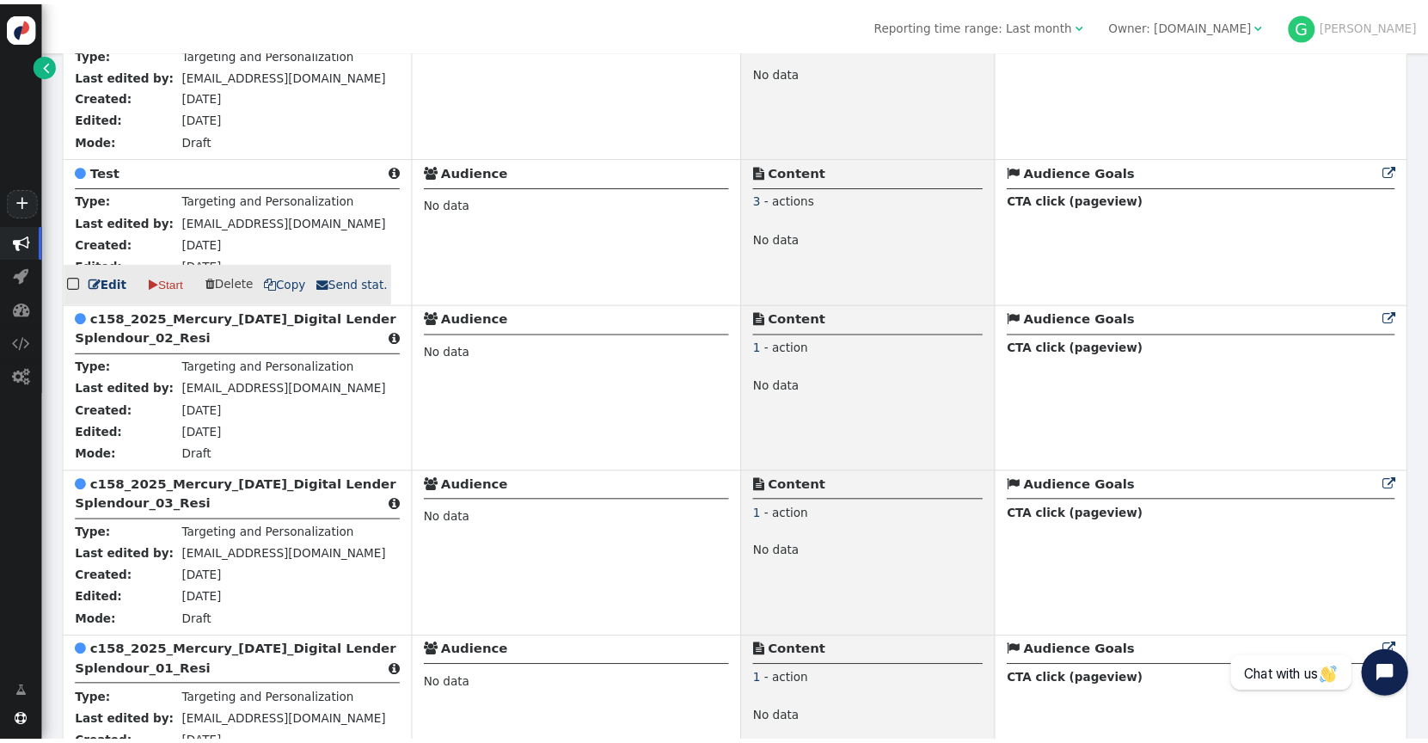
scroll to position [1746, 0]
